Goal: Task Accomplishment & Management: Use online tool/utility

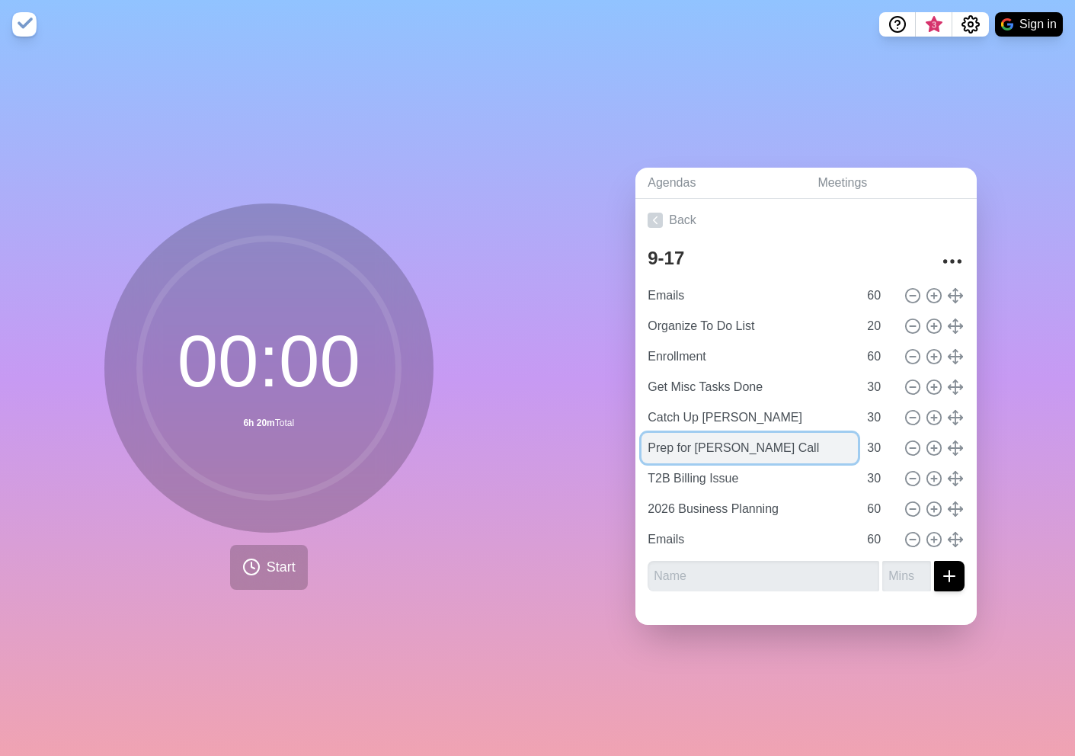
click at [676, 448] on input "Prep for [PERSON_NAME] Call" at bounding box center [749, 448] width 216 height 30
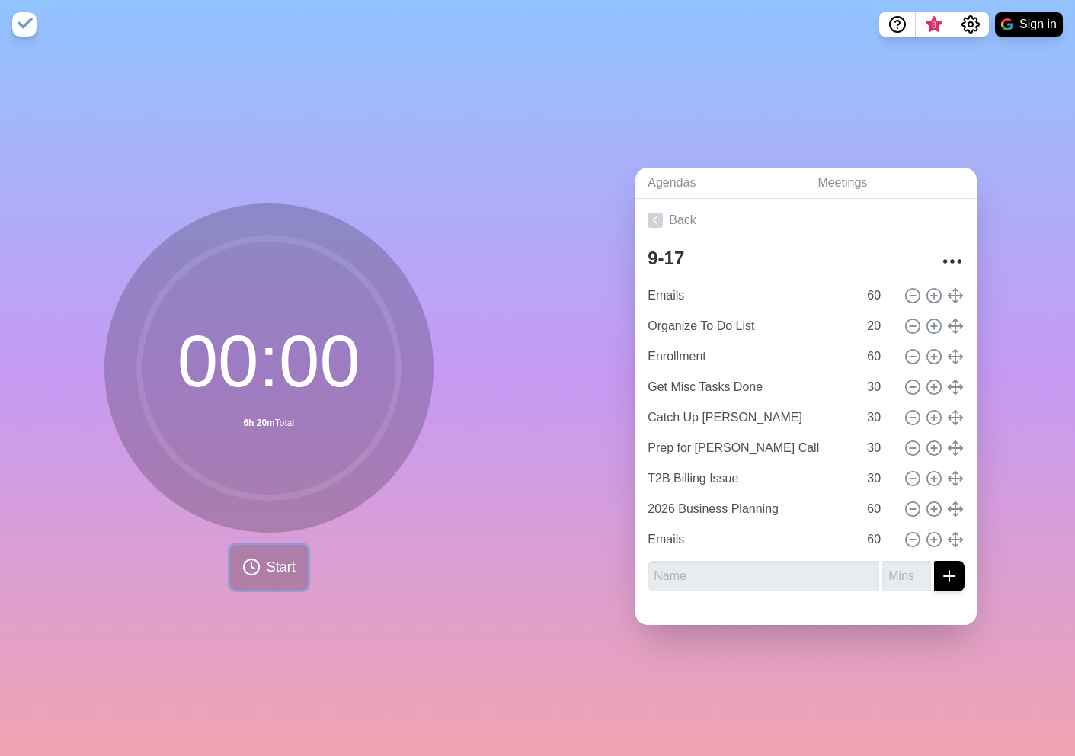
click at [279, 566] on span "Start" at bounding box center [281, 567] width 29 height 21
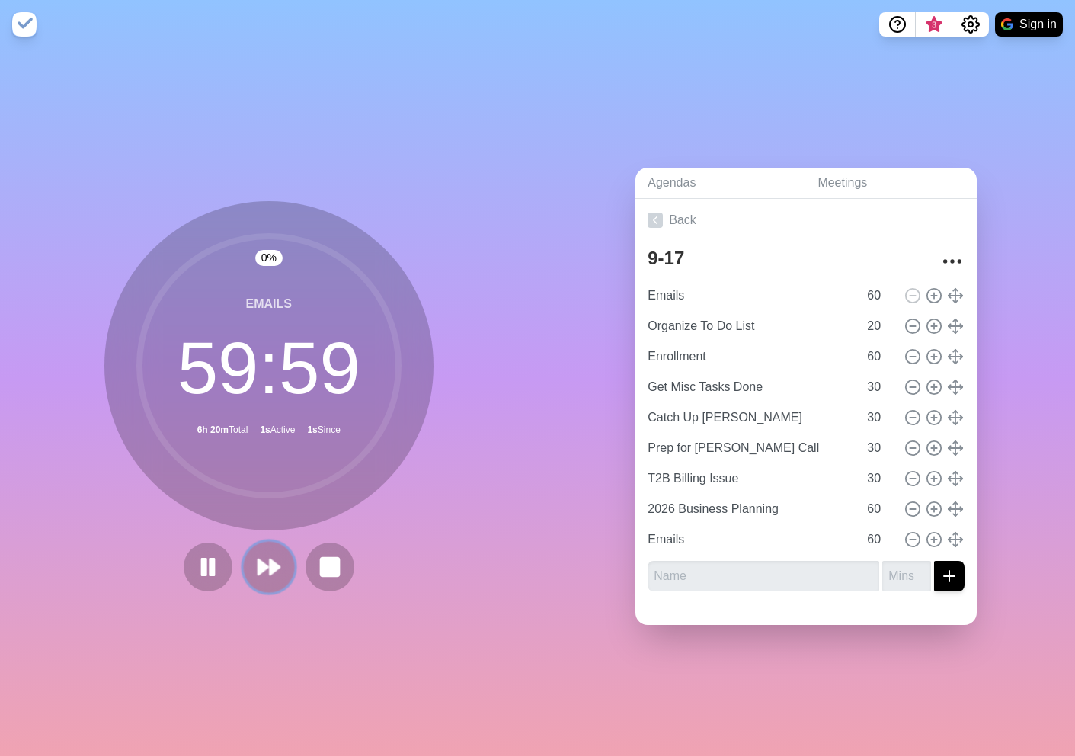
click at [275, 560] on icon at bounding box center [269, 567] width 26 height 26
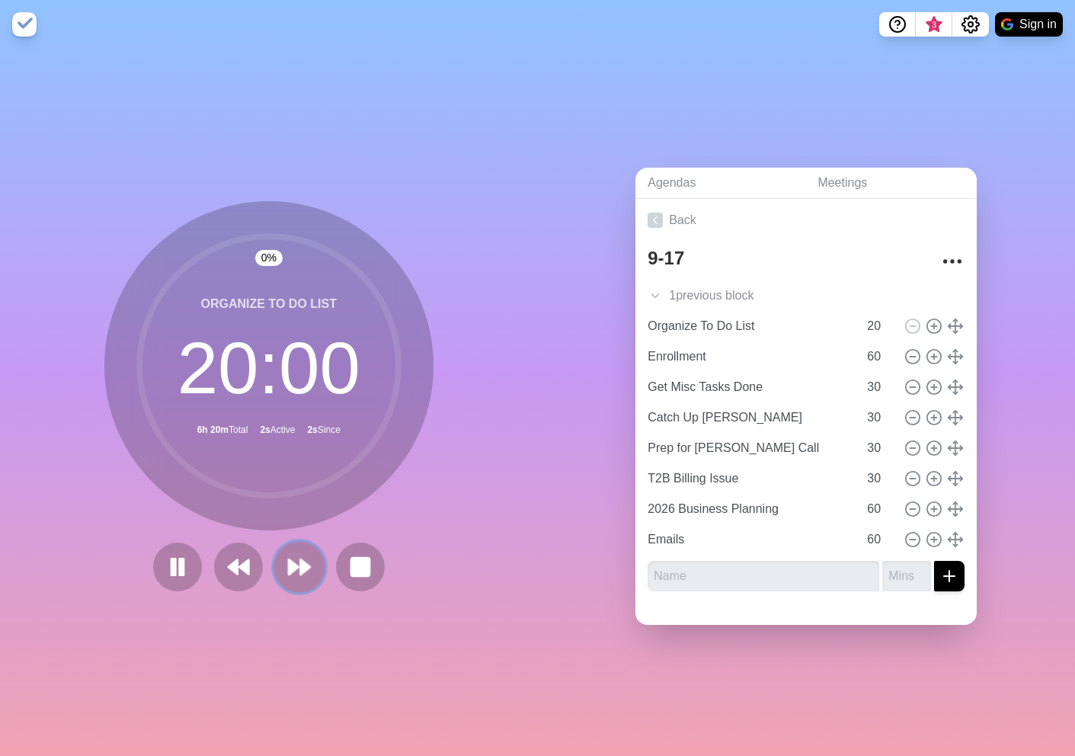
click at [275, 560] on button at bounding box center [298, 566] width 51 height 51
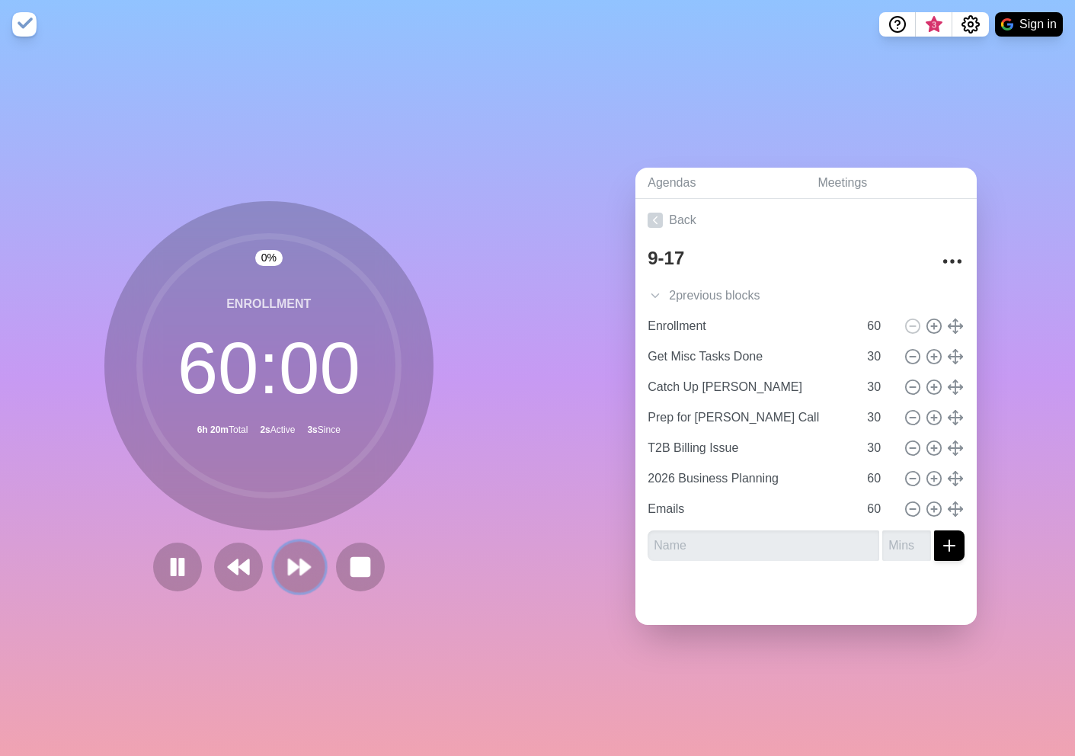
click at [275, 560] on button at bounding box center [298, 566] width 51 height 51
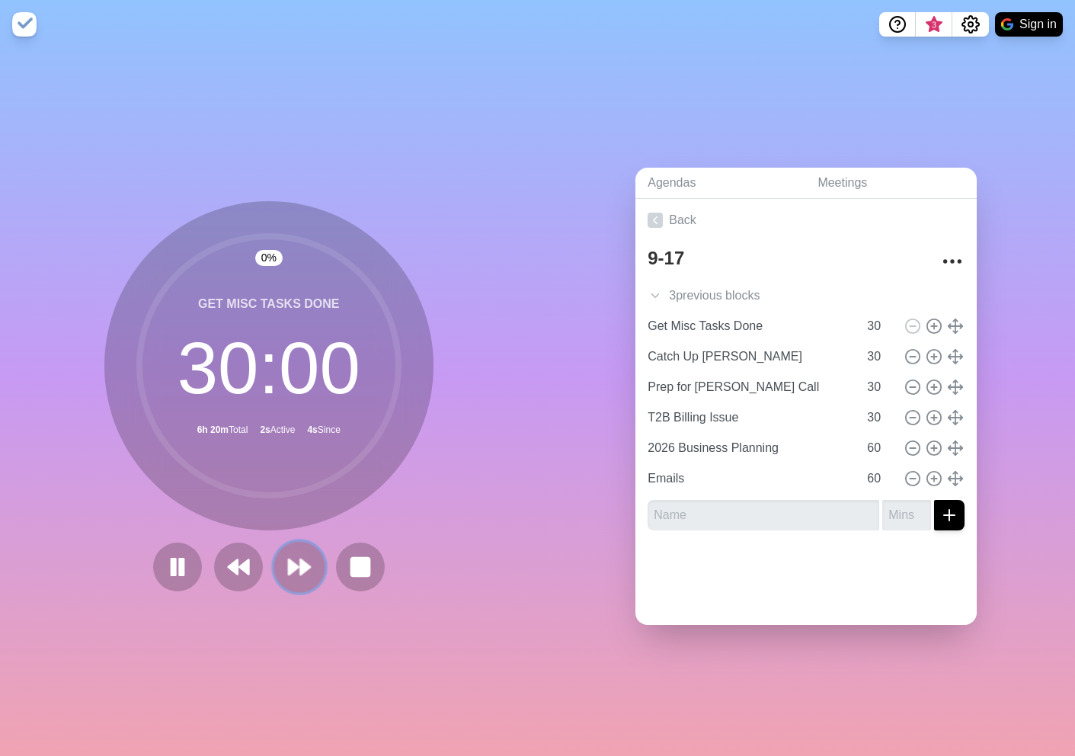
click at [275, 560] on button at bounding box center [298, 566] width 51 height 51
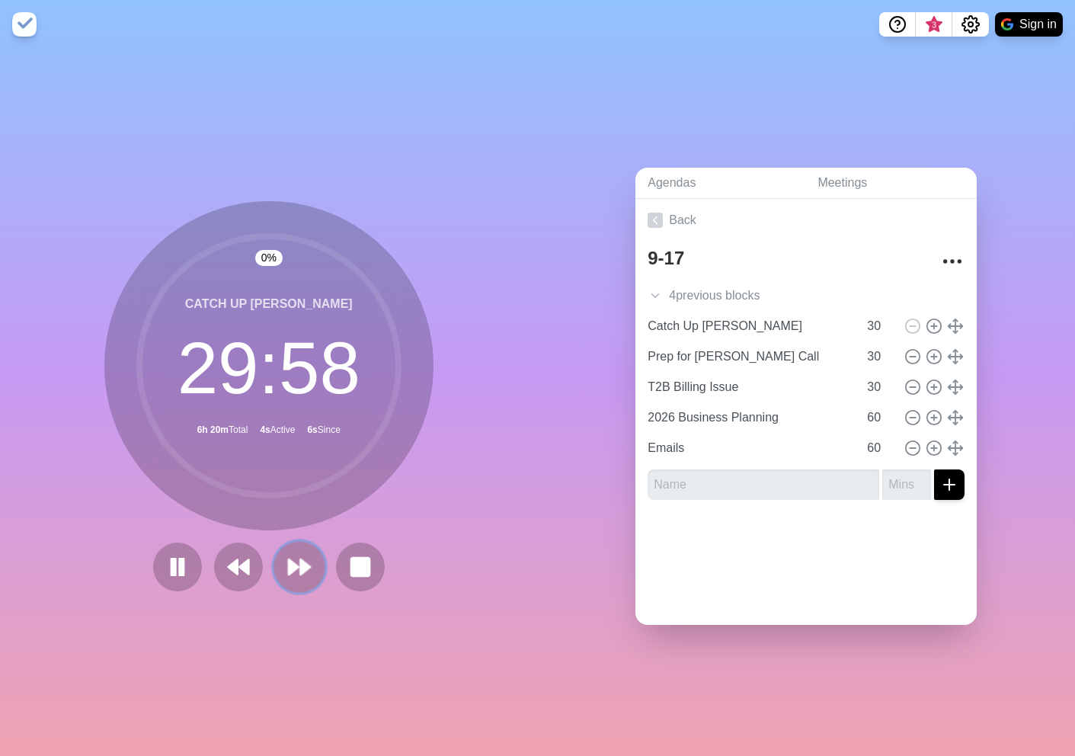
click at [275, 560] on button at bounding box center [298, 566] width 51 height 51
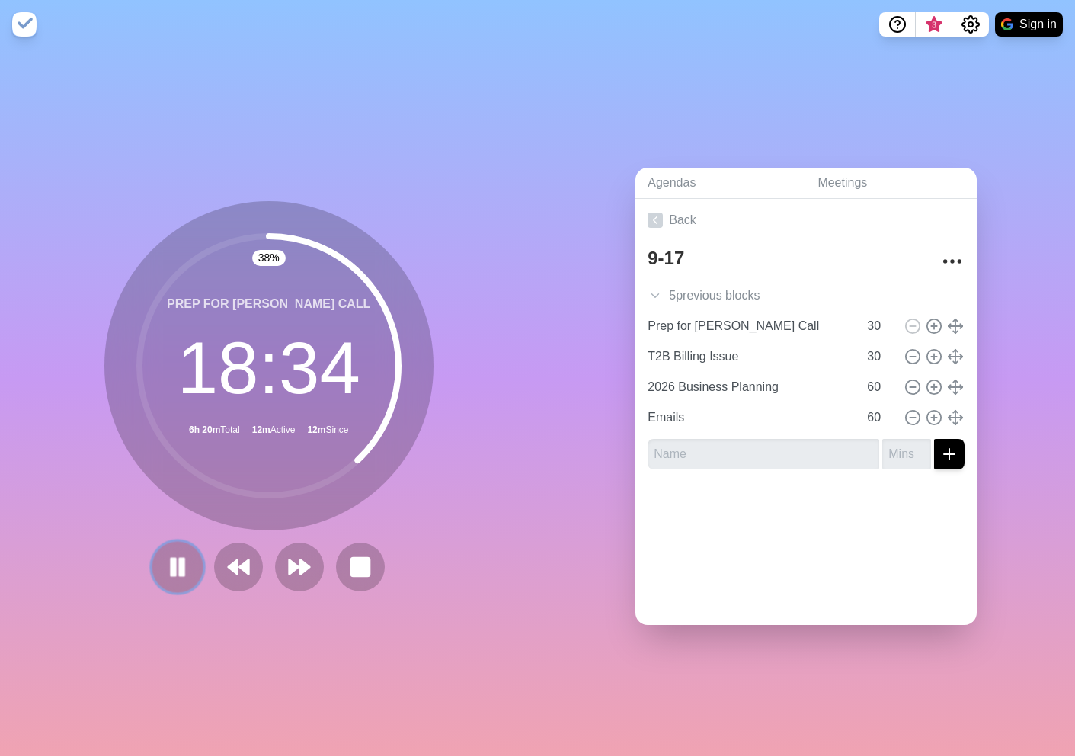
click at [176, 575] on icon at bounding box center [178, 567] width 26 height 26
